Goal: Task Accomplishment & Management: Complete application form

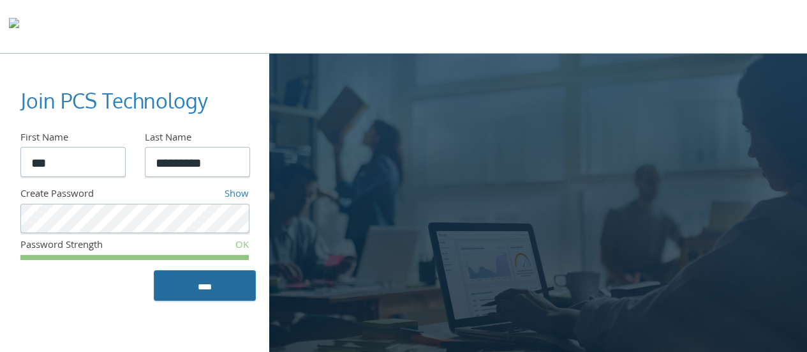
click at [207, 287] on input "****" at bounding box center [205, 285] width 102 height 31
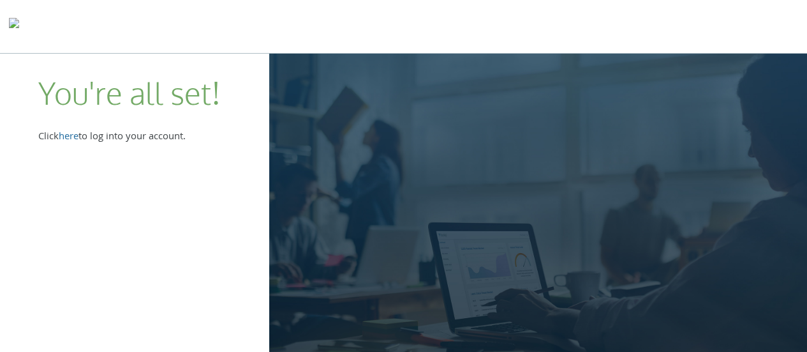
click at [75, 132] on link "here" at bounding box center [69, 137] width 20 height 17
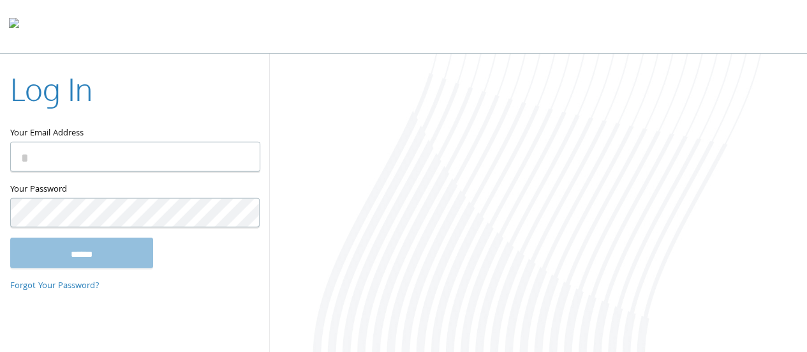
type input "**********"
